Goal: Information Seeking & Learning: Understand process/instructions

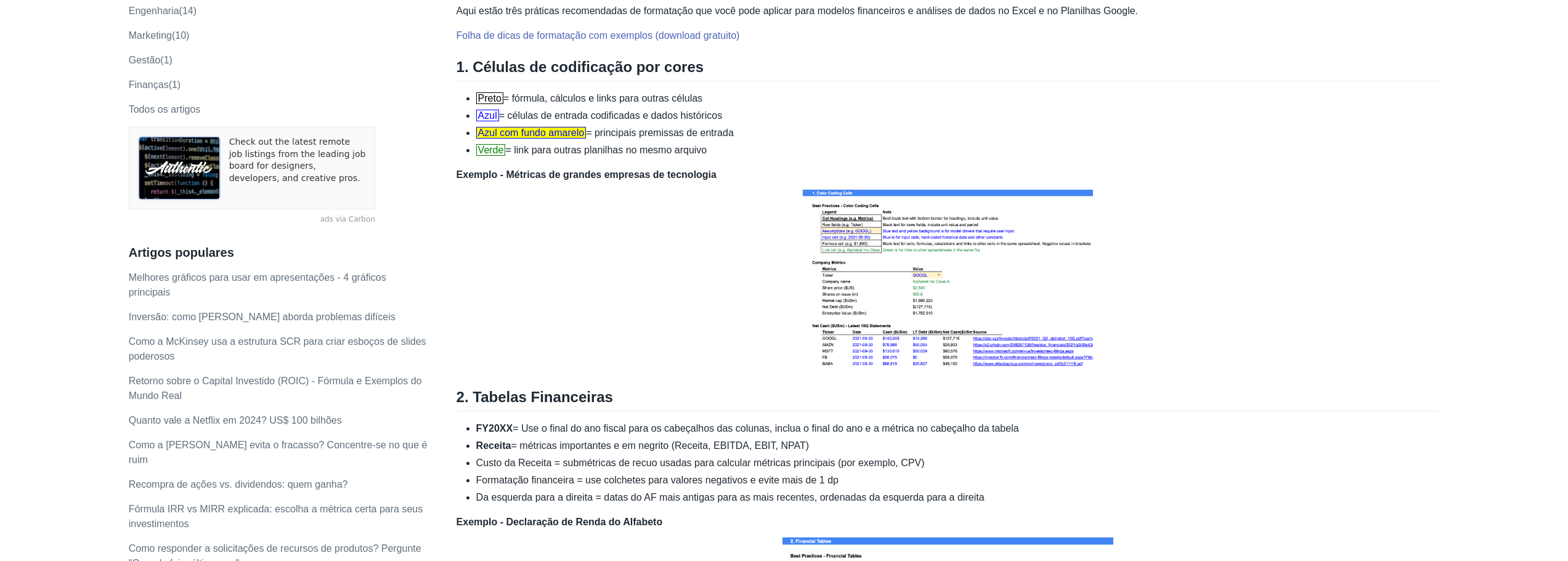
scroll to position [61, 0]
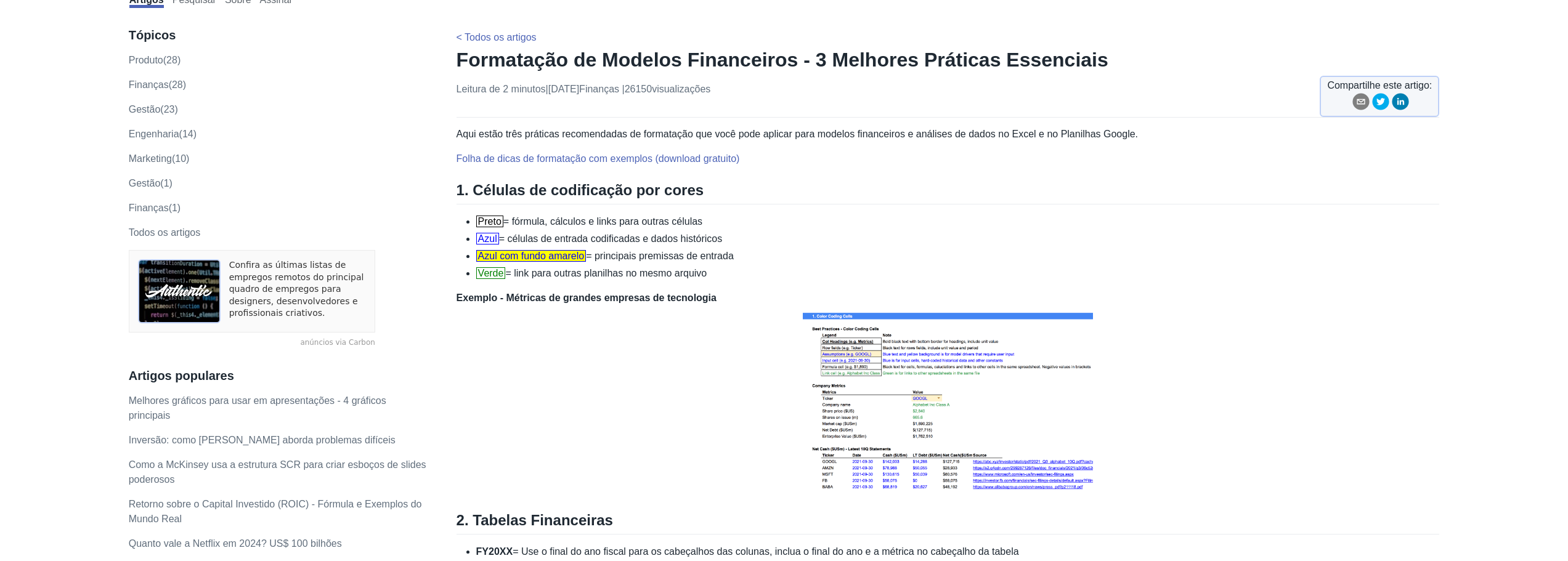
drag, startPoint x: 514, startPoint y: 221, endPoint x: 713, endPoint y: 210, distance: 199.3
drag, startPoint x: 514, startPoint y: 236, endPoint x: 723, endPoint y: 230, distance: 209.1
click at [723, 231] on li "Azul = células de entrada codificadas e dados históricos" at bounding box center [958, 238] width 964 height 15
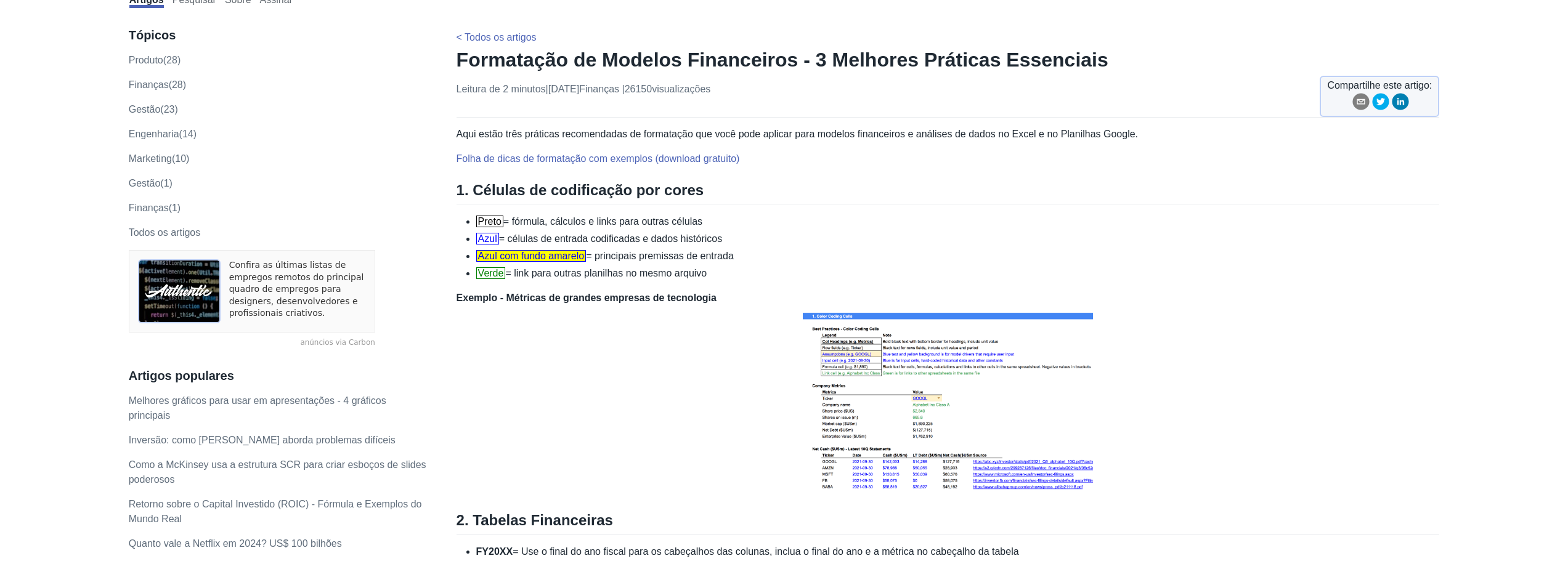
click at [723, 231] on li "Azul = células de entrada codificadas e dados históricos" at bounding box center [958, 238] width 964 height 15
click at [655, 239] on font "= células de entrada codificadas e dados históricos" at bounding box center [610, 238] width 223 height 10
click at [655, 239] on font "= células de entrada codificadas e dados históricos" at bounding box center [610, 238] width 223 height 10
click at [520, 382] on p "Exemplo - Métricas de grandes empresas de tecnologia" at bounding box center [948, 393] width 983 height 206
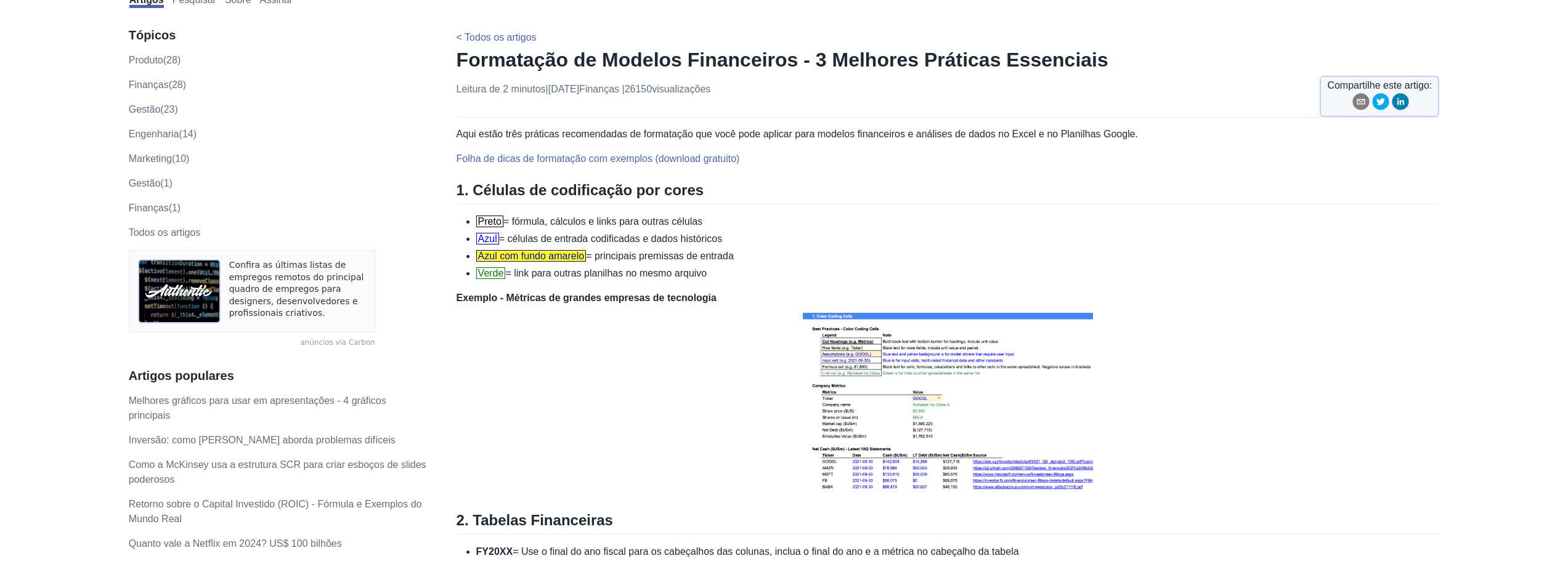
drag, startPoint x: 602, startPoint y: 255, endPoint x: 746, endPoint y: 258, distance: 144.0
click at [746, 258] on li "Azul com fundo amarelo = principais premissas de entrada" at bounding box center [958, 256] width 964 height 15
drag, startPoint x: 518, startPoint y: 271, endPoint x: 756, endPoint y: 264, distance: 238.1
click at [756, 264] on ul "Preto = fórmula, cálculos e links para outras células Azul = células de entrada…" at bounding box center [948, 248] width 983 height 67
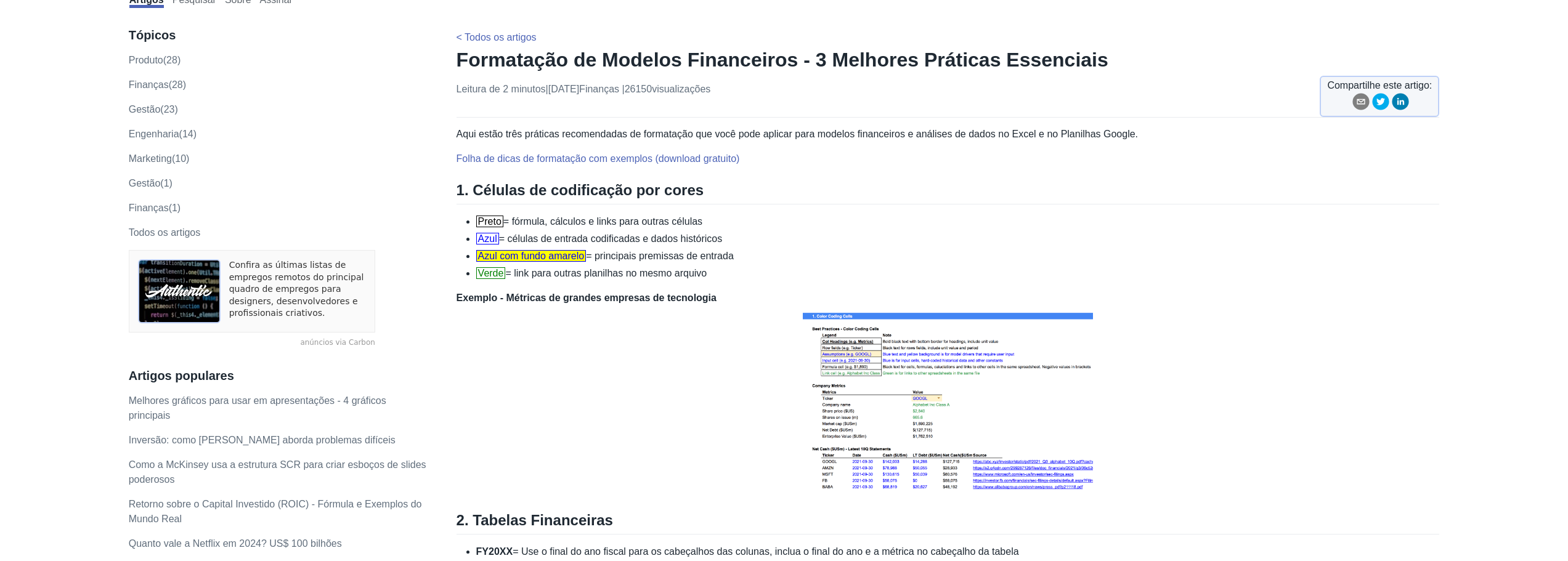
click at [756, 264] on ul "Preto = fórmula, cálculos e links para outras células Azul = células de entrada…" at bounding box center [948, 248] width 983 height 67
drag, startPoint x: 501, startPoint y: 234, endPoint x: 768, endPoint y: 239, distance: 267.0
click at [768, 239] on li "Azul = células de entrada codificadas e dados históricos" at bounding box center [958, 238] width 964 height 15
drag, startPoint x: 520, startPoint y: 218, endPoint x: 715, endPoint y: 210, distance: 195.2
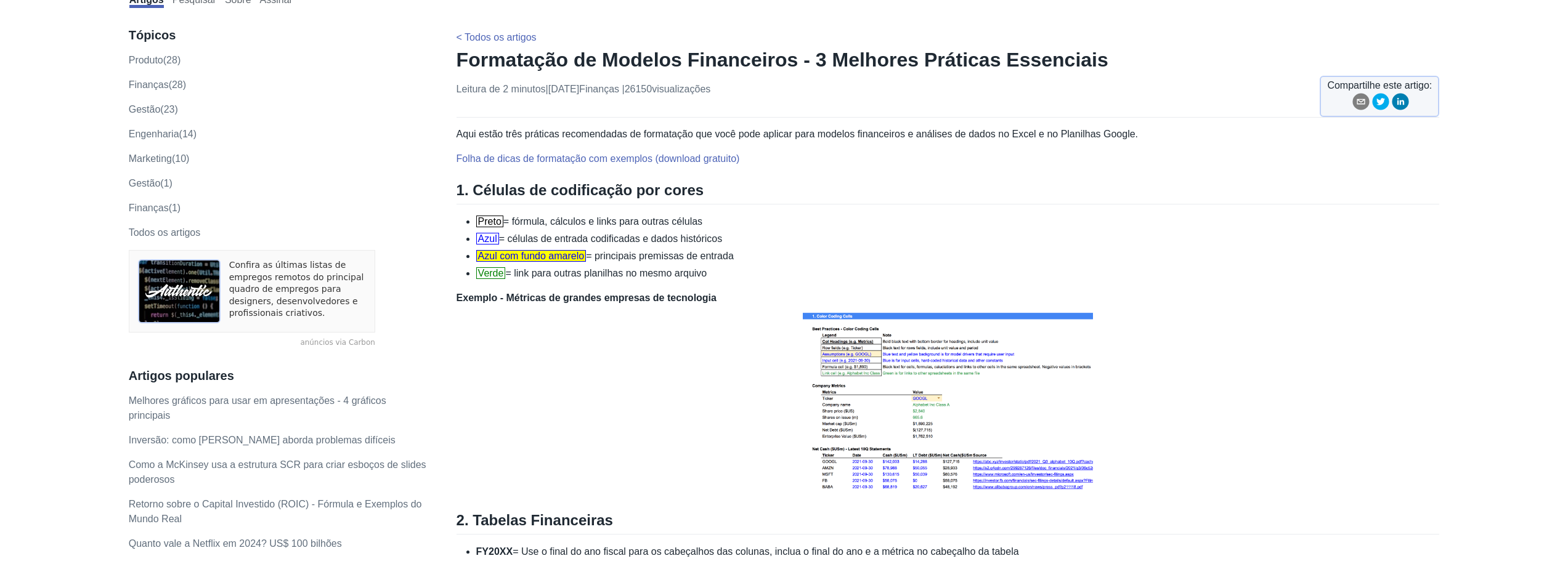
drag, startPoint x: 488, startPoint y: 258, endPoint x: 754, endPoint y: 247, distance: 266.2
click at [754, 247] on ul "Preto = fórmula, cálculos e links para outras células Azul = células de entrada…" at bounding box center [948, 248] width 983 height 67
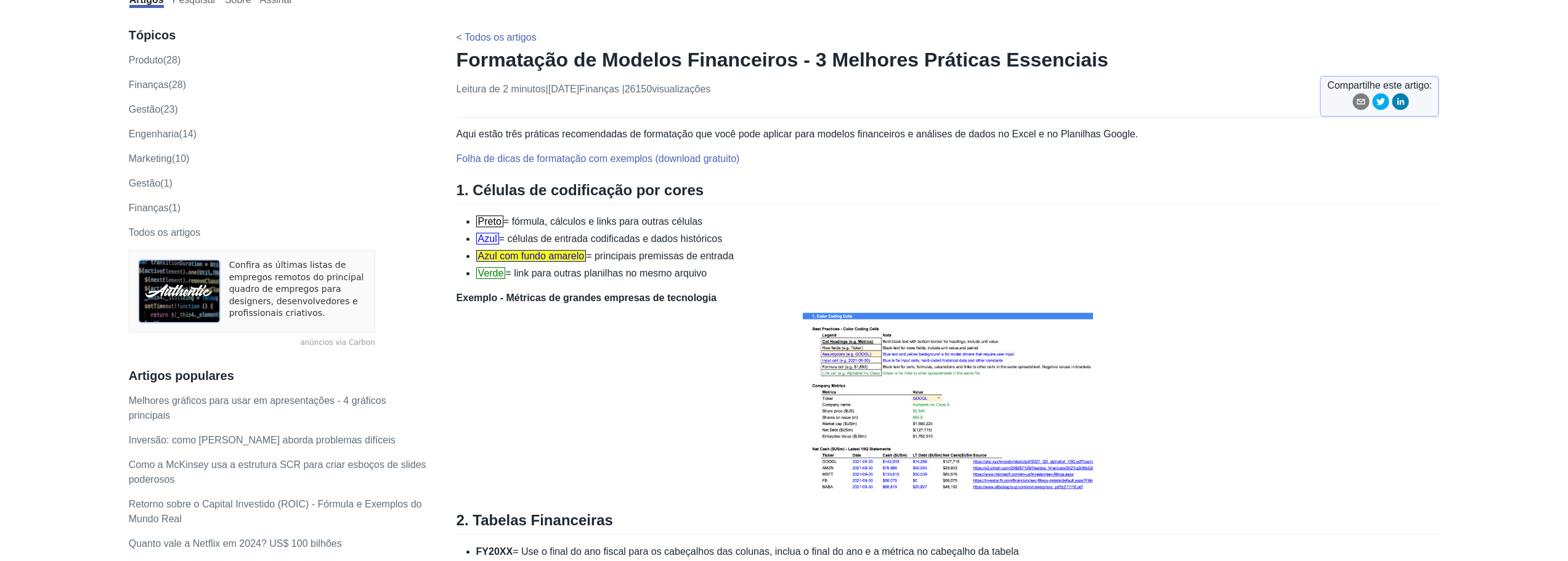
drag, startPoint x: 583, startPoint y: 251, endPoint x: 770, endPoint y: 262, distance: 187.3
click at [770, 262] on li "Azul com fundo amarelo = principais premissas de entrada" at bounding box center [958, 256] width 964 height 15
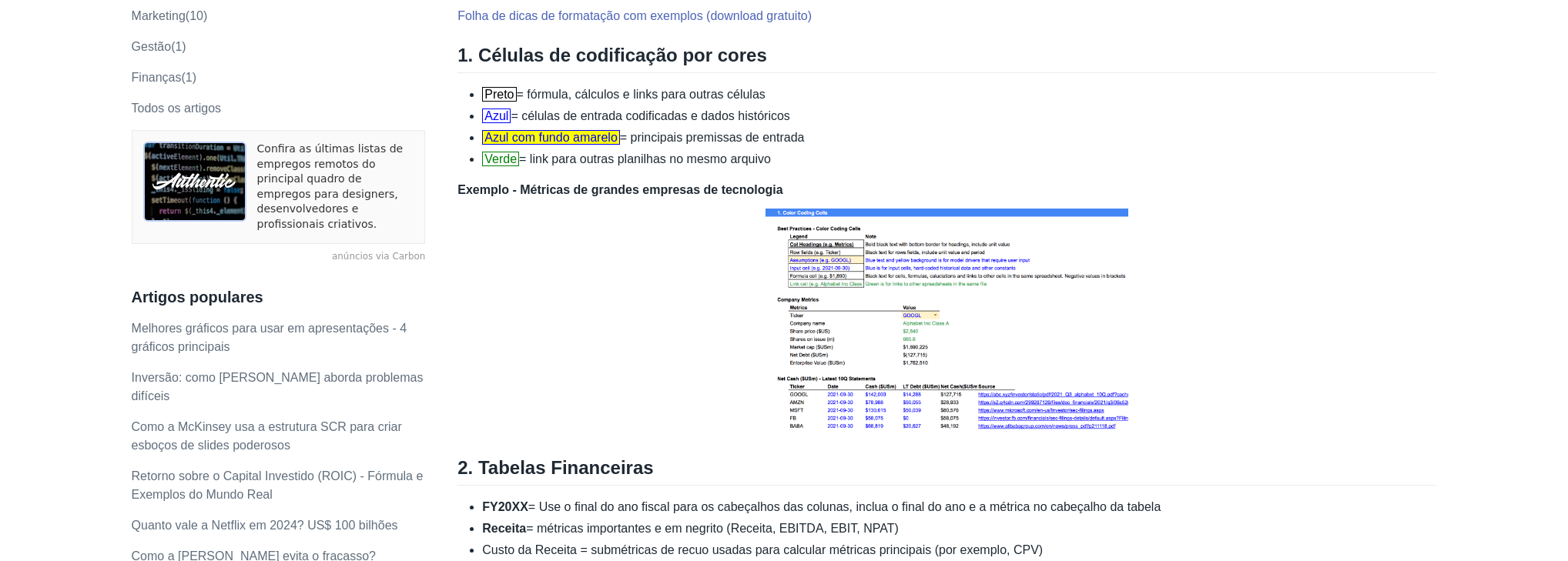
scroll to position [0, 0]
